Goal: Book appointment/travel/reservation

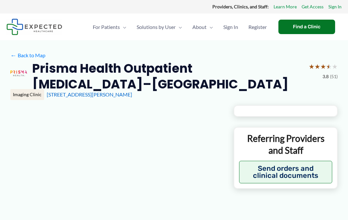
type input "**********"
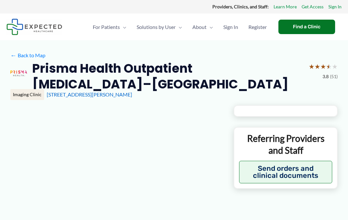
type input "**********"
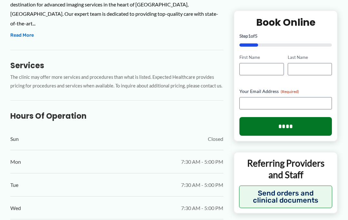
scroll to position [206, 0]
